Goal: Information Seeking & Learning: Compare options

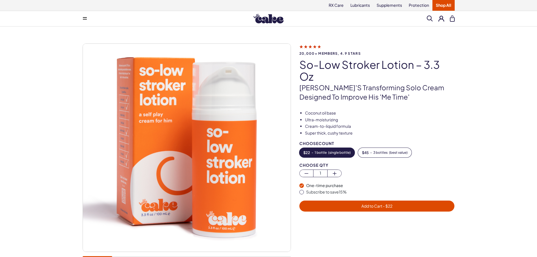
click at [267, 21] on img at bounding box center [268, 19] width 30 height 10
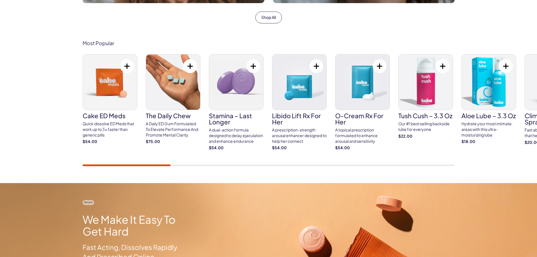
scroll to position [225, 0]
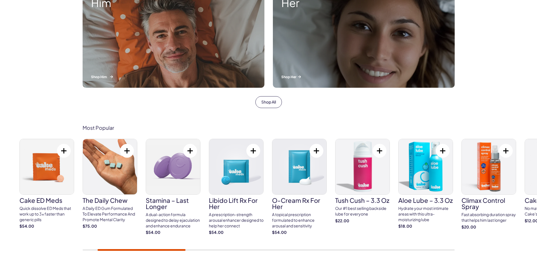
click at [109, 18] on div "Him Shop Him" at bounding box center [174, 37] width 182 height 99
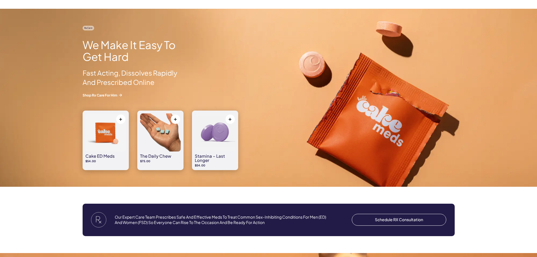
scroll to position [366, 0]
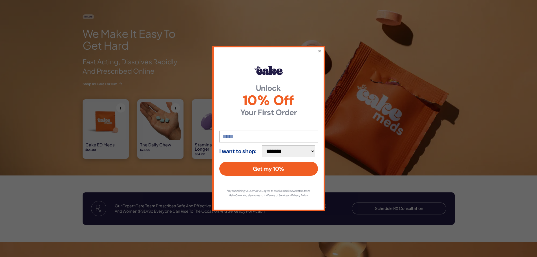
click at [319, 48] on button "×" at bounding box center [319, 50] width 4 height 7
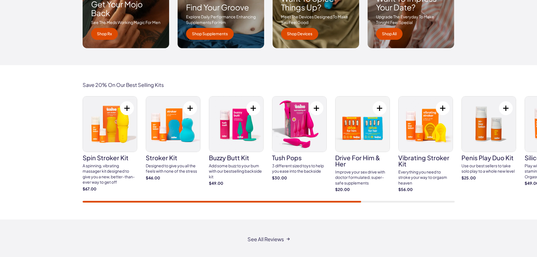
scroll to position [0, 0]
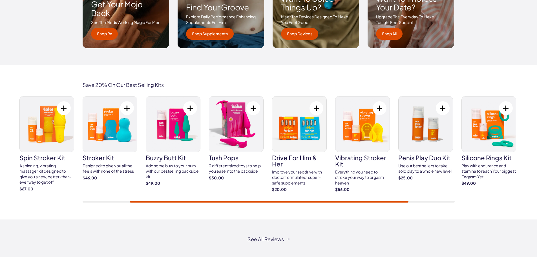
click at [361, 132] on img at bounding box center [362, 123] width 54 height 55
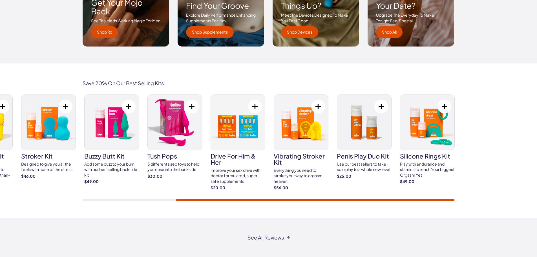
scroll to position [958, 0]
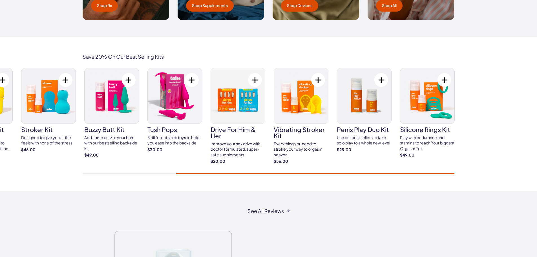
click at [50, 100] on img at bounding box center [48, 95] width 54 height 55
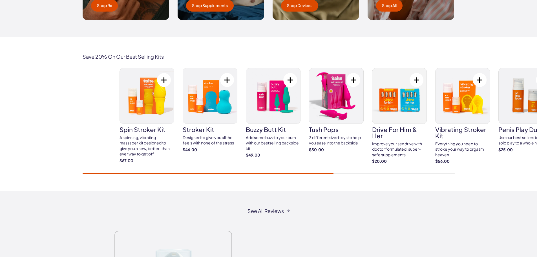
click at [320, 124] on div "spin stroker kit A spinning, vibrating massager kit designed to give you a new,…" at bounding box center [305, 116] width 372 height 96
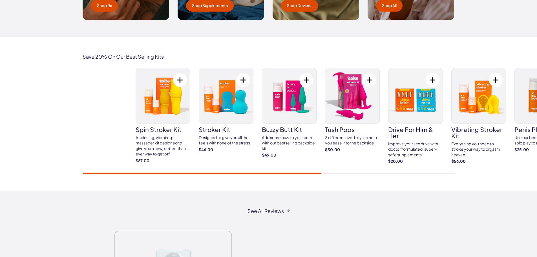
click at [228, 110] on div "spin stroker kit A spinning, vibrating massager kit designed to give you a new,…" at bounding box center [322, 116] width 372 height 96
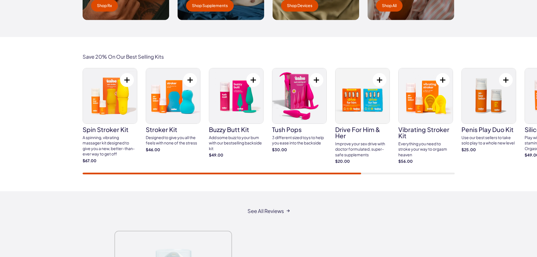
click at [107, 100] on img at bounding box center [110, 95] width 54 height 55
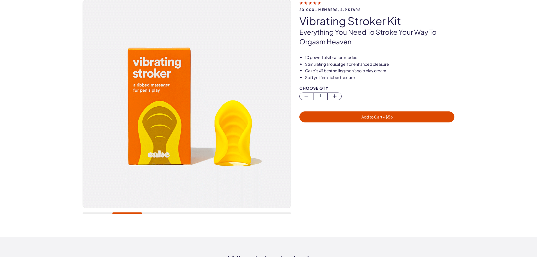
scroll to position [28, 0]
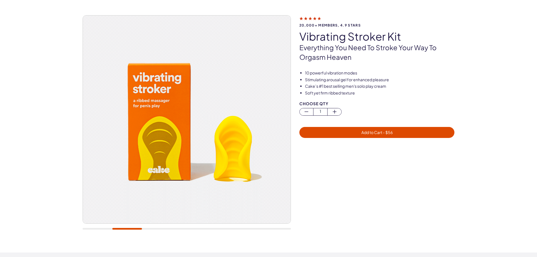
click at [214, 125] on img at bounding box center [187, 119] width 208 height 208
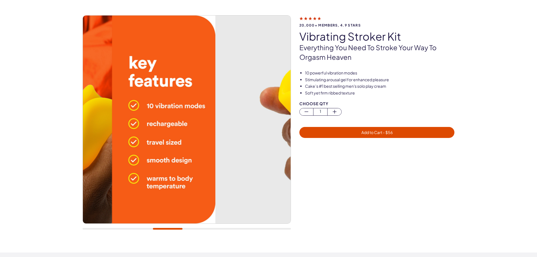
click at [163, 113] on img at bounding box center [111, 119] width 208 height 208
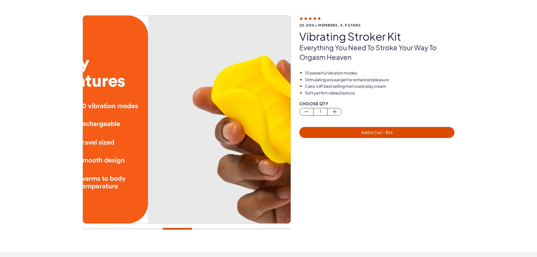
click at [50, 85] on div "20,000+ members, 4.9 stars vibrating stroker kit Everything you need to stroke …" at bounding box center [268, 125] width 537 height 254
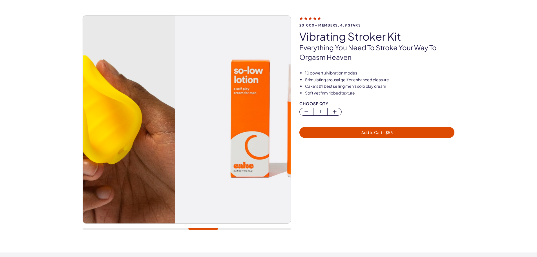
click at [112, 84] on img at bounding box center [72, 119] width 208 height 208
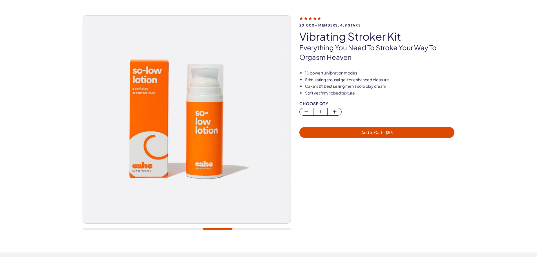
click at [85, 92] on img at bounding box center [178, 119] width 208 height 208
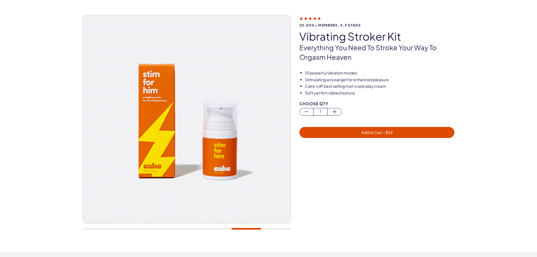
click at [41, 70] on div "20,000+ members, 4.9 stars vibrating stroker kit Everything you need to stroke …" at bounding box center [268, 125] width 537 height 254
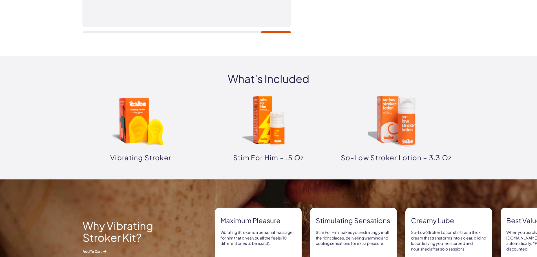
scroll to position [225, 0]
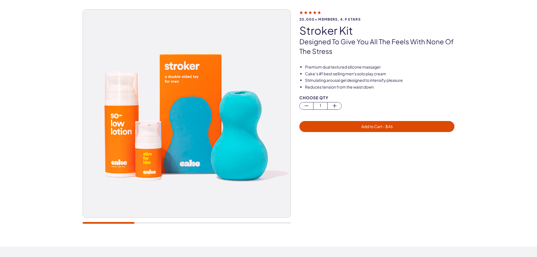
scroll to position [85, 0]
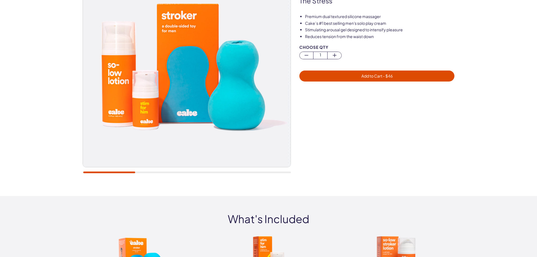
click at [117, 93] on img at bounding box center [184, 63] width 208 height 208
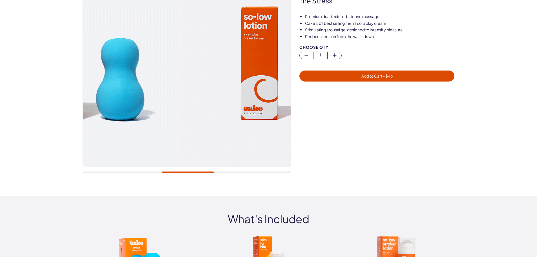
click at [110, 88] on img at bounding box center [78, 63] width 208 height 208
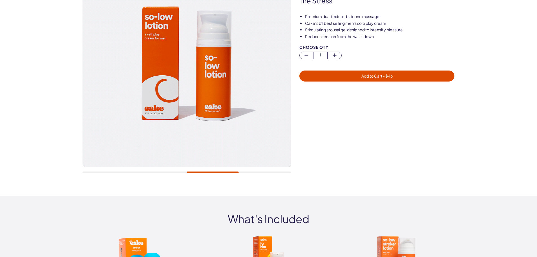
click at [92, 95] on img at bounding box center [187, 63] width 208 height 208
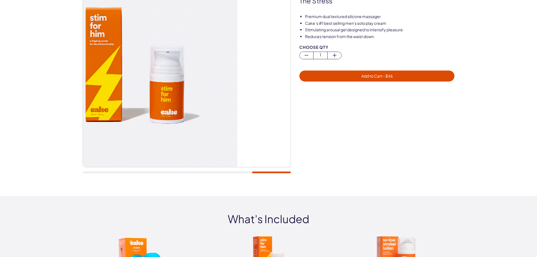
click at [110, 86] on img at bounding box center [134, 63] width 208 height 208
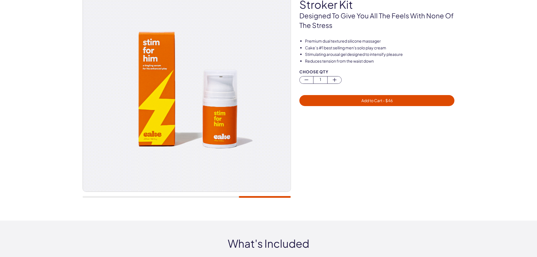
scroll to position [28, 0]
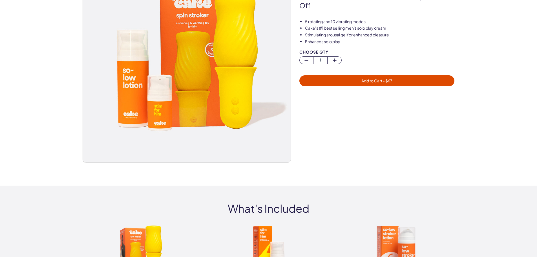
scroll to position [85, 0]
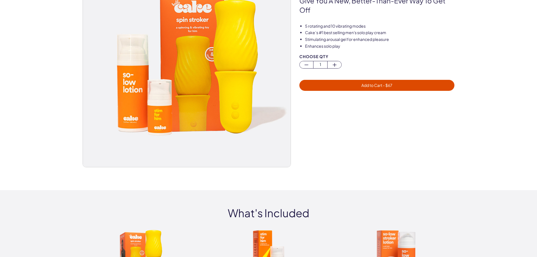
click at [44, 64] on div "20,000+ members, 4.9 stars spin stroker kit A spinning, vibrating massager kit …" at bounding box center [268, 66] width 537 height 248
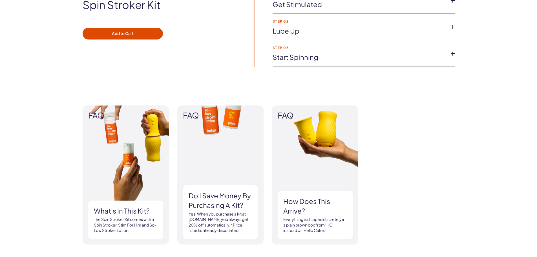
scroll to position [563, 0]
